Goal: Check status: Check status

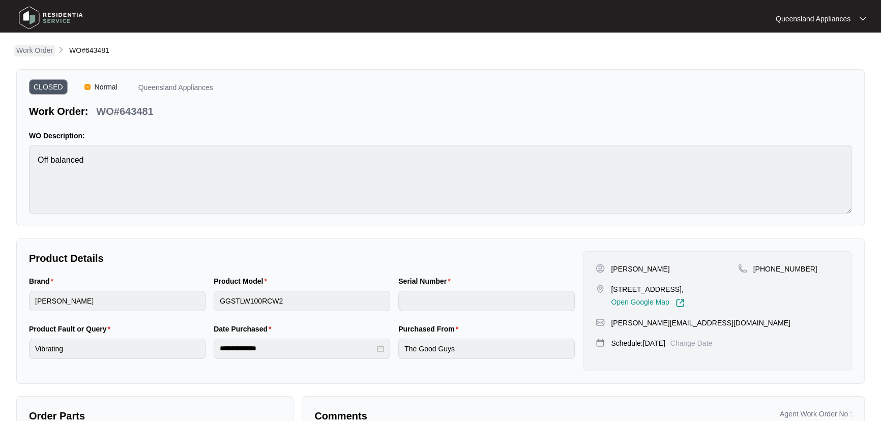
drag, startPoint x: 30, startPoint y: 47, endPoint x: 41, endPoint y: 55, distance: 13.5
click at [30, 47] on p "Work Order" at bounding box center [34, 50] width 37 height 10
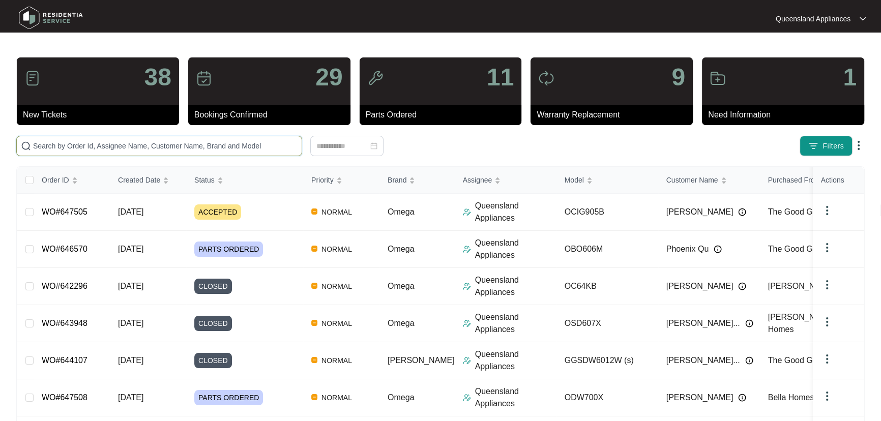
click at [168, 144] on input "text" at bounding box center [165, 145] width 265 height 11
paste input "647636"
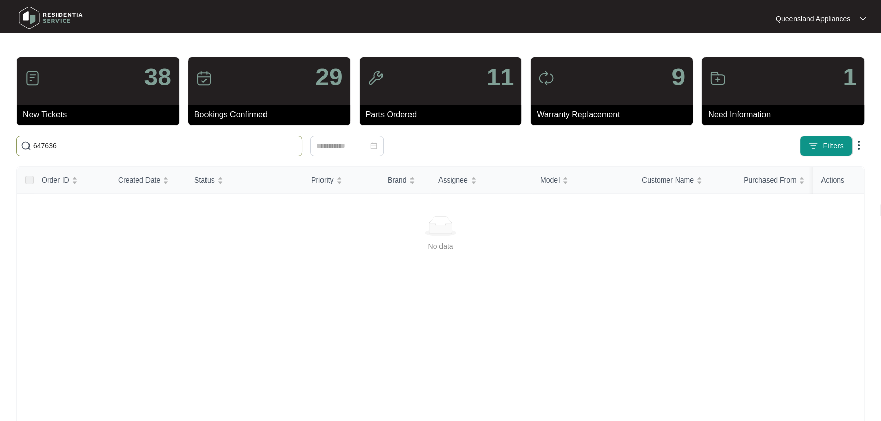
drag, startPoint x: 52, startPoint y: 147, endPoint x: 0, endPoint y: 148, distance: 52.4
click at [0, 148] on main "38 New Tickets 29 Bookings Confirmed 11 Parts Ordered 9 Warranty Replacement 1 …" at bounding box center [440, 239] width 881 height 479
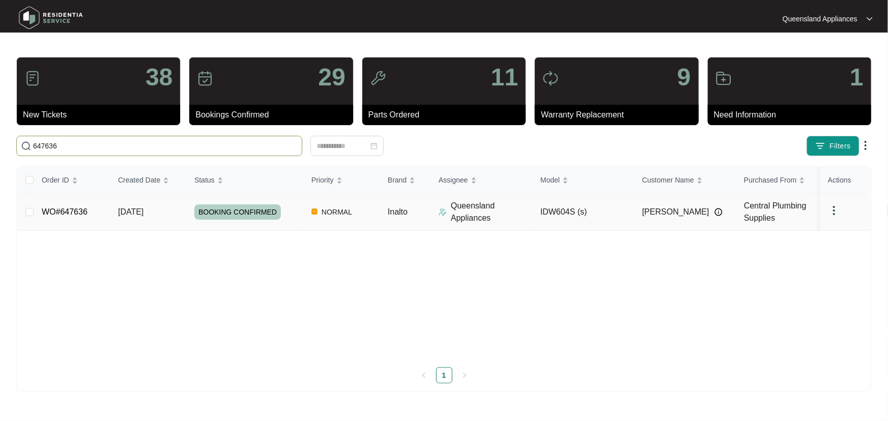
type input "647636"
click at [296, 218] on div "BOOKING CONFIRMED" at bounding box center [248, 212] width 109 height 15
